Goal: Task Accomplishment & Management: Use online tool/utility

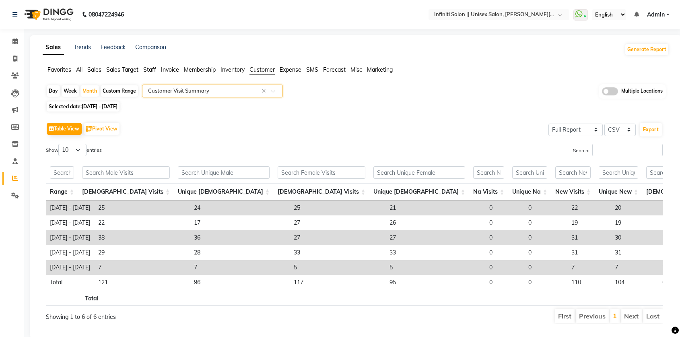
select select "full_report"
select select "csv"
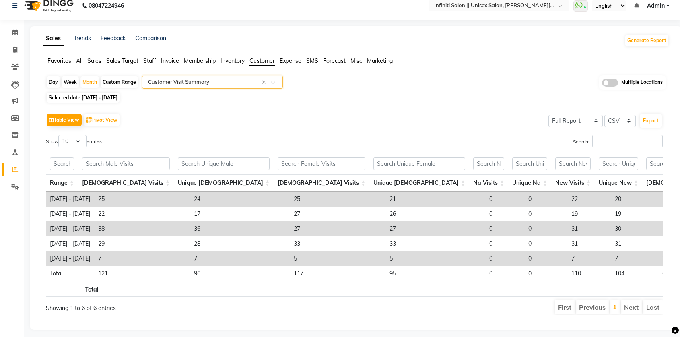
scroll to position [0, 211]
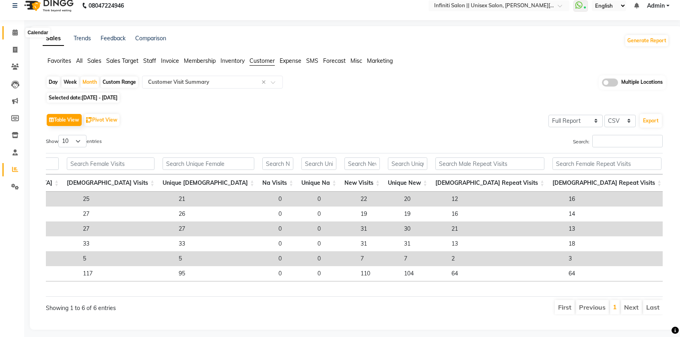
click at [14, 34] on icon at bounding box center [14, 32] width 5 height 6
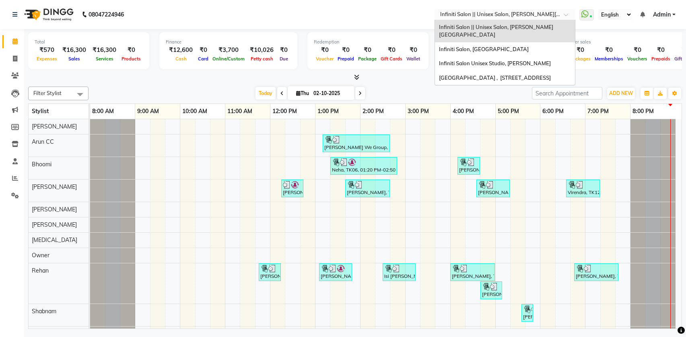
click at [517, 12] on input "text" at bounding box center [497, 15] width 117 height 8
click at [524, 42] on div "Infiniti Salon, Shankar Nagar" at bounding box center [505, 49] width 140 height 14
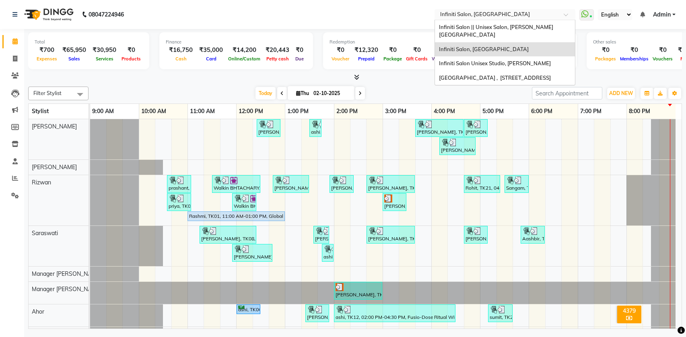
click at [484, 11] on input "text" at bounding box center [497, 15] width 117 height 8
click at [512, 60] on div "Infiniti Salon Unisex Studio, [PERSON_NAME]" at bounding box center [505, 63] width 140 height 14
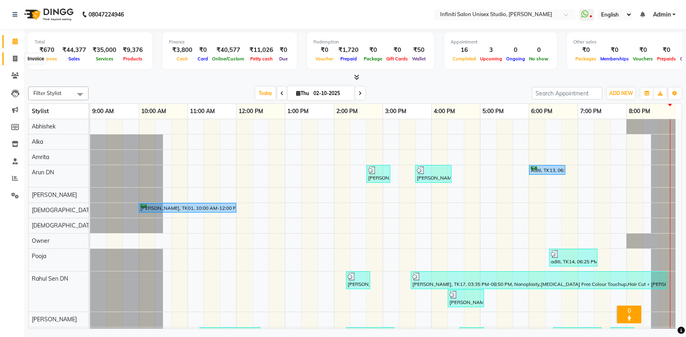
click at [12, 62] on span at bounding box center [15, 58] width 14 height 9
select select "service"
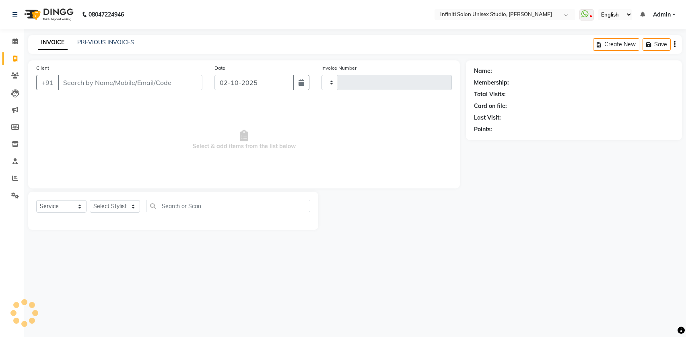
type input "2199"
select select "6511"
click at [96, 40] on link "PREVIOUS INVOICES" at bounding box center [105, 42] width 57 height 7
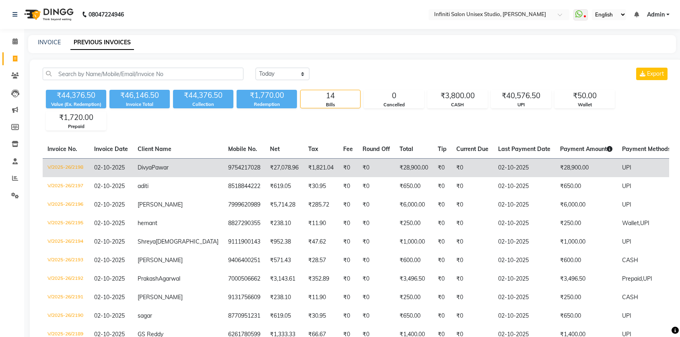
click at [73, 165] on td "V/2025-26/2198" at bounding box center [66, 167] width 47 height 19
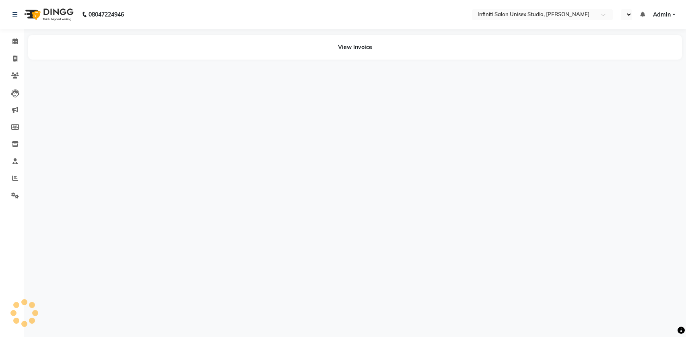
select select "en"
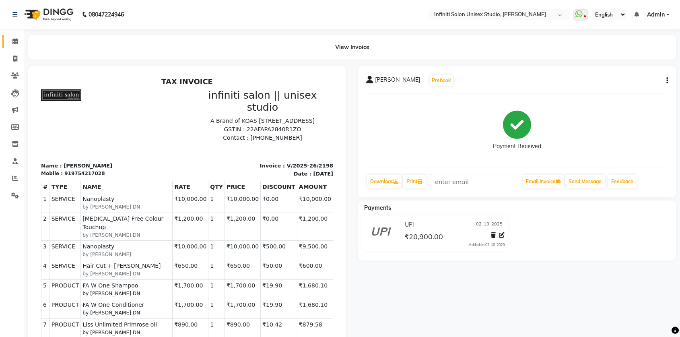
click at [16, 37] on link "Calendar" at bounding box center [11, 41] width 19 height 13
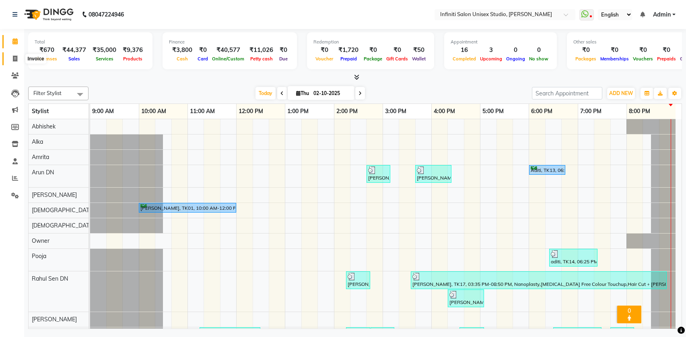
click at [15, 58] on icon at bounding box center [15, 59] width 4 height 6
select select "service"
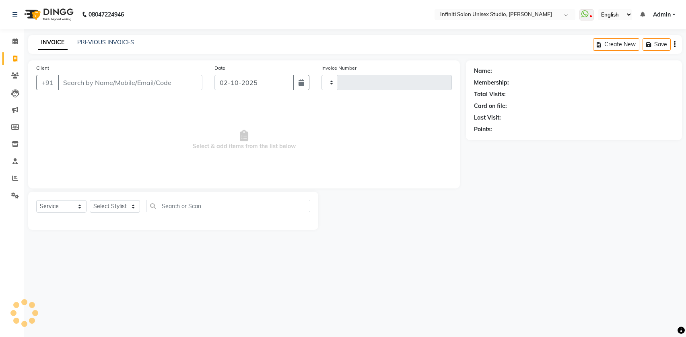
type input "2199"
select select "6511"
click at [97, 43] on link "PREVIOUS INVOICES" at bounding box center [105, 42] width 57 height 7
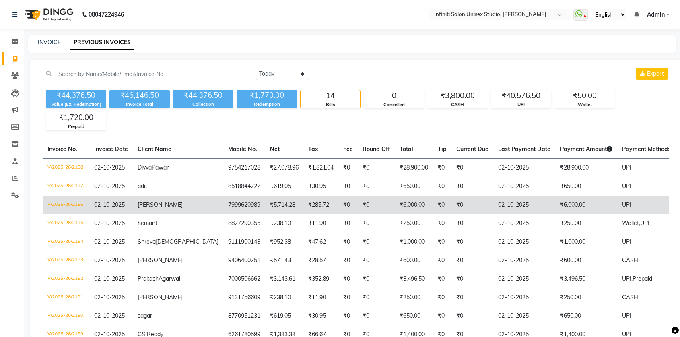
click at [75, 204] on td "V/2025-26/2196" at bounding box center [66, 205] width 47 height 19
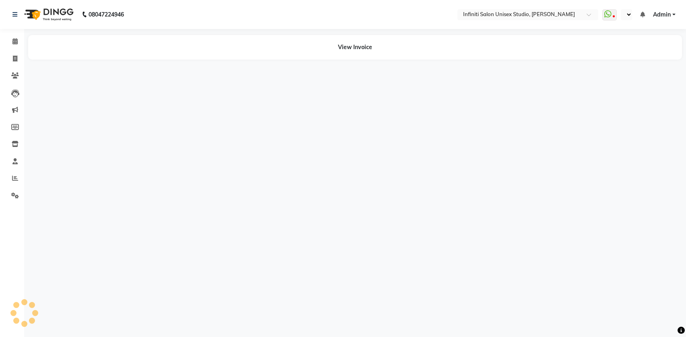
select select "en"
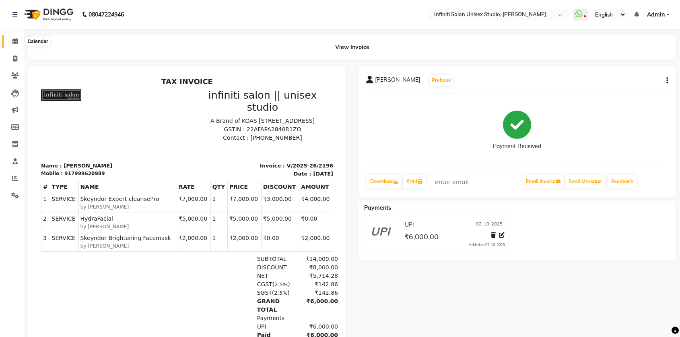
click at [17, 41] on icon at bounding box center [14, 41] width 5 height 6
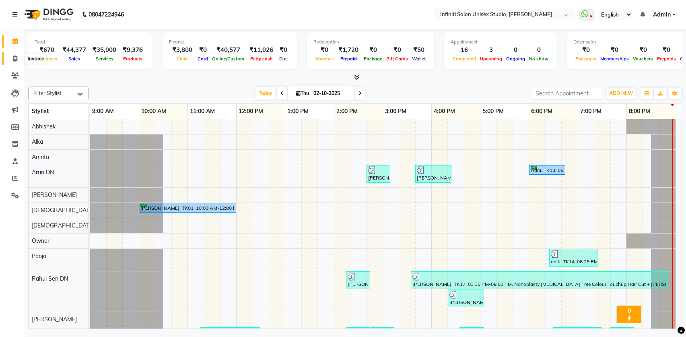
click at [19, 60] on span at bounding box center [15, 58] width 14 height 9
select select "service"
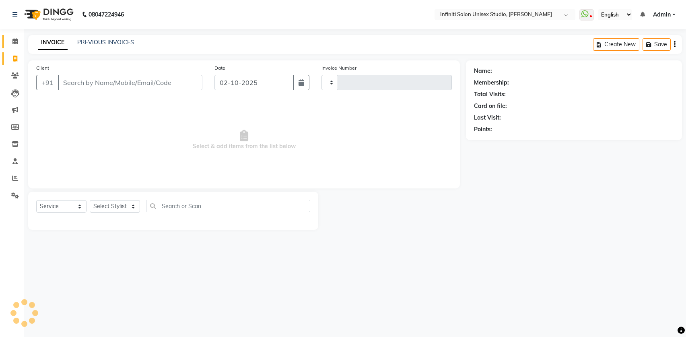
type input "2200"
select select "6511"
click at [19, 72] on span at bounding box center [15, 75] width 14 height 9
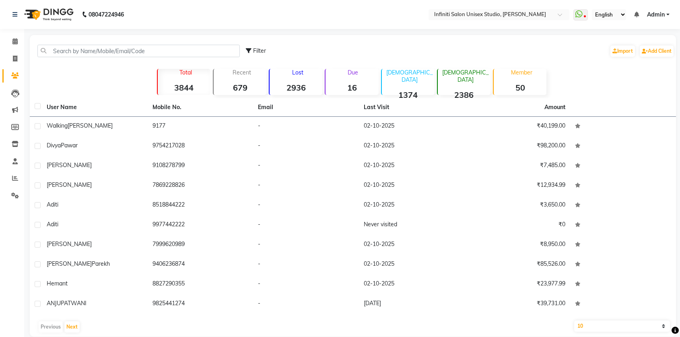
click at [349, 85] on strong "16" at bounding box center [352, 88] width 53 height 10
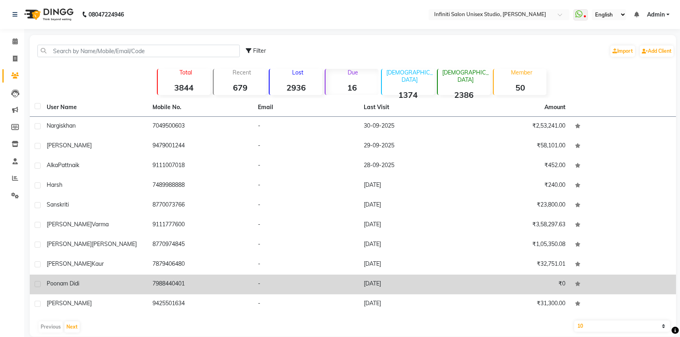
click at [75, 286] on span "Poonam didi" at bounding box center [63, 283] width 33 height 7
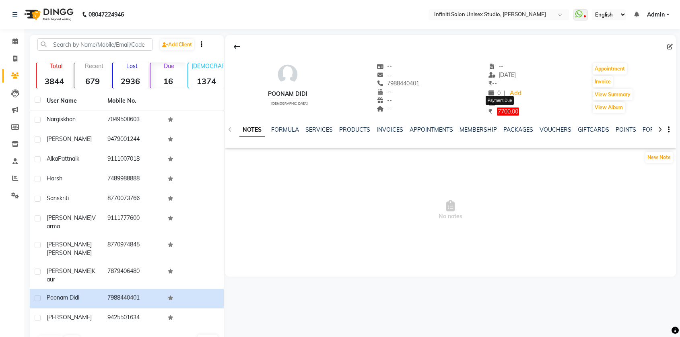
click at [509, 112] on span "7700.00" at bounding box center [508, 111] width 22 height 8
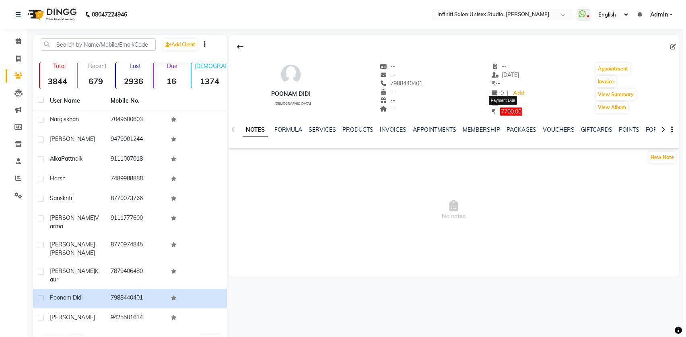
select select "1"
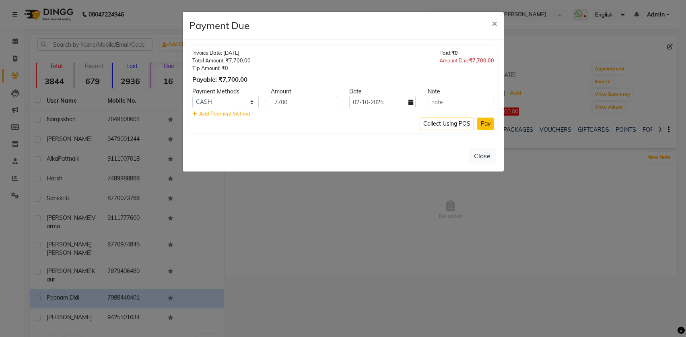
click at [489, 125] on button "Pay" at bounding box center [485, 124] width 17 height 12
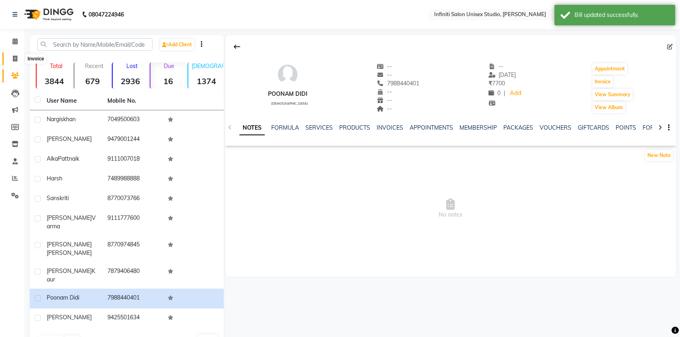
click at [13, 54] on span at bounding box center [15, 58] width 14 height 9
select select "service"
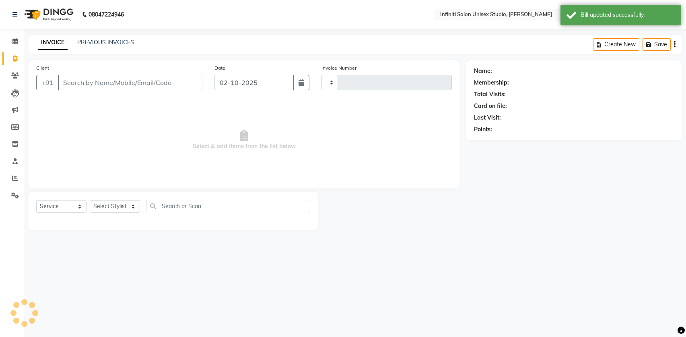
type input "2200"
select select "6511"
click at [18, 41] on span at bounding box center [15, 41] width 14 height 9
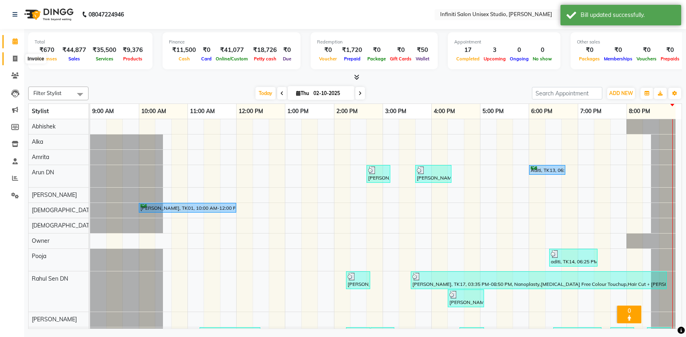
click at [14, 59] on icon at bounding box center [15, 59] width 4 height 6
select select "service"
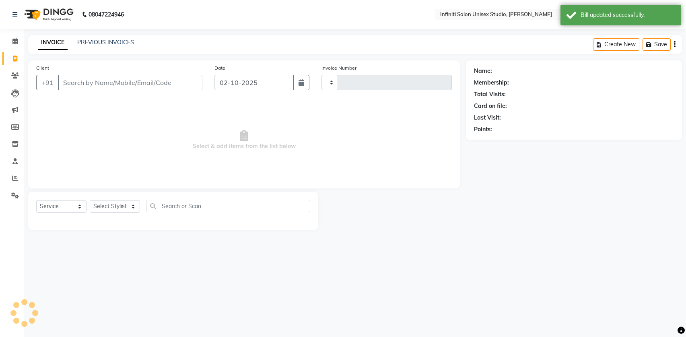
type input "2200"
select select "6511"
click at [111, 48] on div "INVOICE PREVIOUS INVOICES Create New Save" at bounding box center [355, 44] width 654 height 19
click at [110, 44] on link "PREVIOUS INVOICES" at bounding box center [105, 42] width 57 height 7
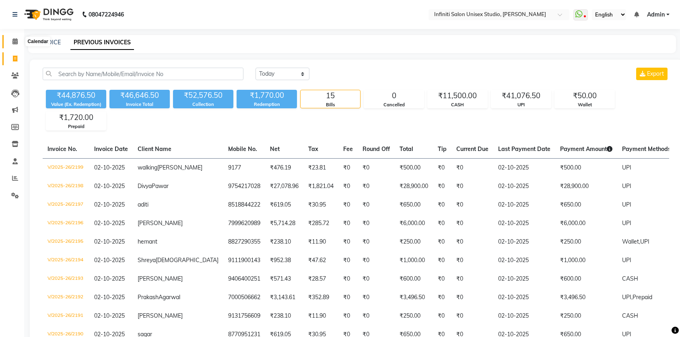
click at [17, 41] on icon at bounding box center [14, 41] width 5 height 6
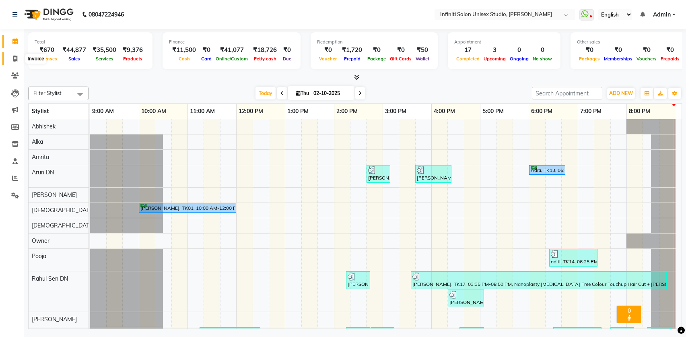
click at [13, 60] on icon at bounding box center [15, 59] width 4 height 6
select select "service"
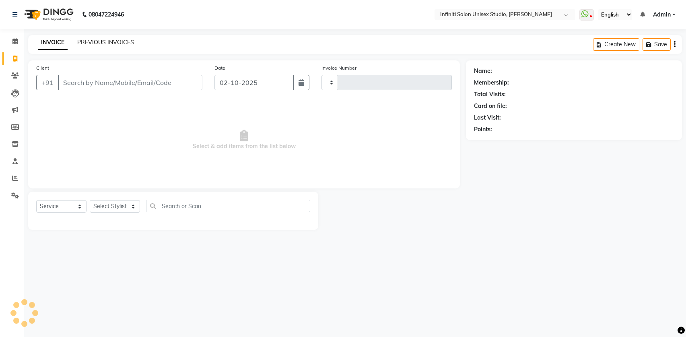
type input "2200"
select select "6511"
click at [93, 40] on link "PREVIOUS INVOICES" at bounding box center [105, 42] width 57 height 7
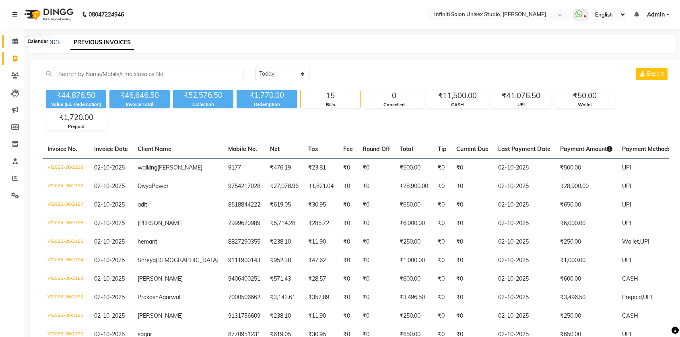
click at [15, 39] on icon at bounding box center [14, 41] width 5 height 6
